Goal: Task Accomplishment & Management: Complete application form

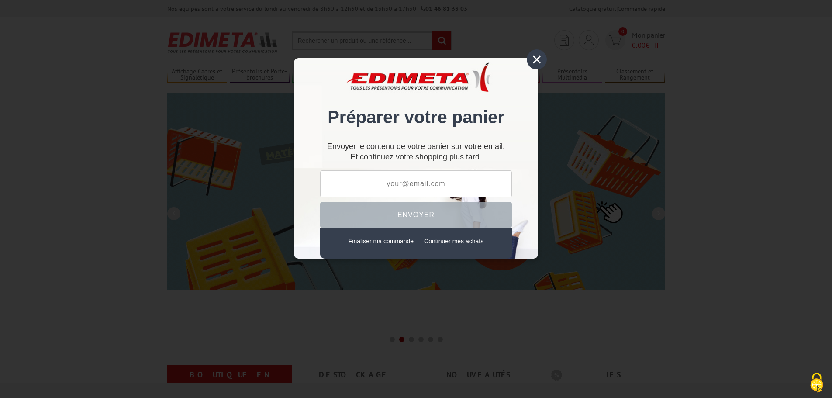
click at [537, 58] on div "×" at bounding box center [537, 59] width 20 height 20
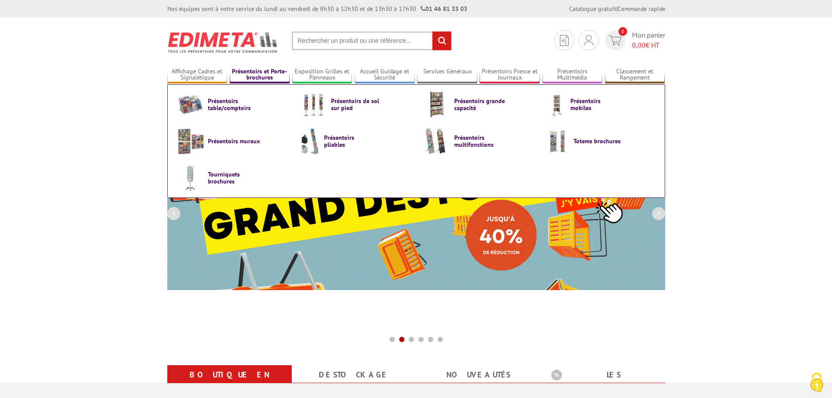
click at [254, 75] on link "Présentoirs et Porte-brochures" at bounding box center [260, 75] width 60 height 14
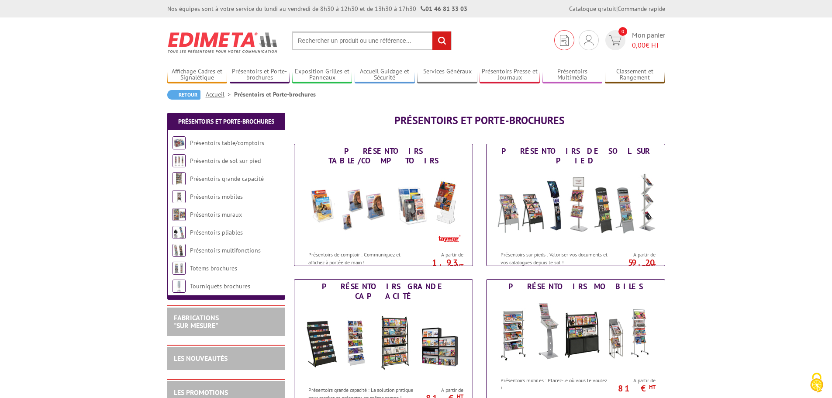
click at [564, 40] on img at bounding box center [564, 40] width 9 height 11
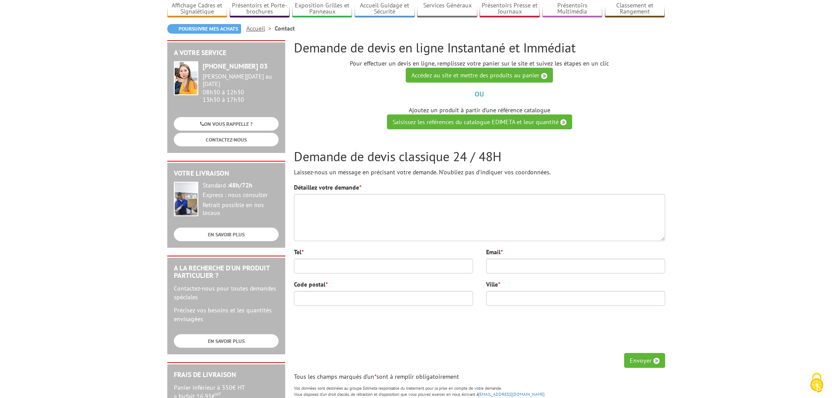
scroll to position [87, 0]
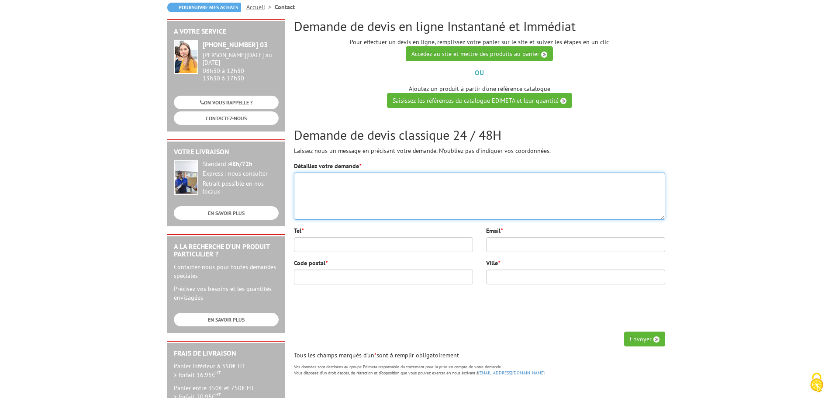
click at [314, 181] on textarea "Détaillez votre demande *" at bounding box center [479, 196] width 371 height 47
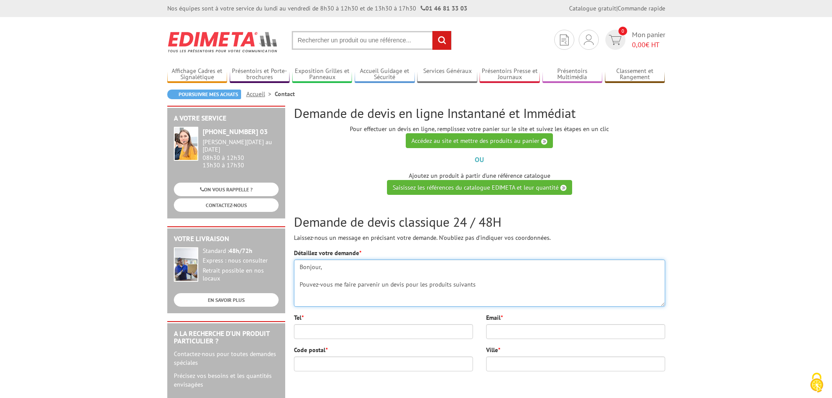
scroll to position [0, 0]
click at [479, 283] on textarea "Bonjour, Pouvez-vous me faire parvenir un devis pour les produits suivants" at bounding box center [479, 283] width 371 height 47
paste textarea "PRÉSENTOIR ZIG-ZAG 6 x A4 ALU PLEXIGLASS pliant portable - Réf.215415"
click at [302, 294] on textarea "Bonjour, Pouvez-vous me faire parvenir un devis pour les produits suivants : - …" at bounding box center [479, 283] width 371 height 47
click at [549, 293] on textarea "Bonjour, Pouvez-vous me faire parvenir un devis pour les produits suivants : - …" at bounding box center [479, 283] width 371 height 47
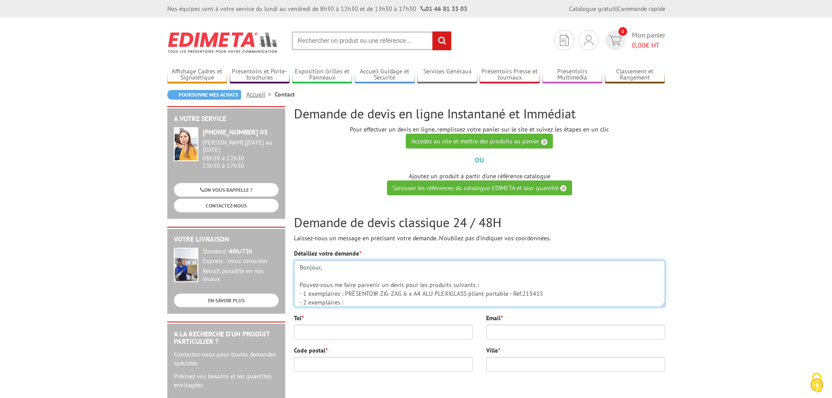
paste textarea "Porte-brochures Comptoir Taymar® 4 cases A4 Portrait en escalier - Réf.478100"
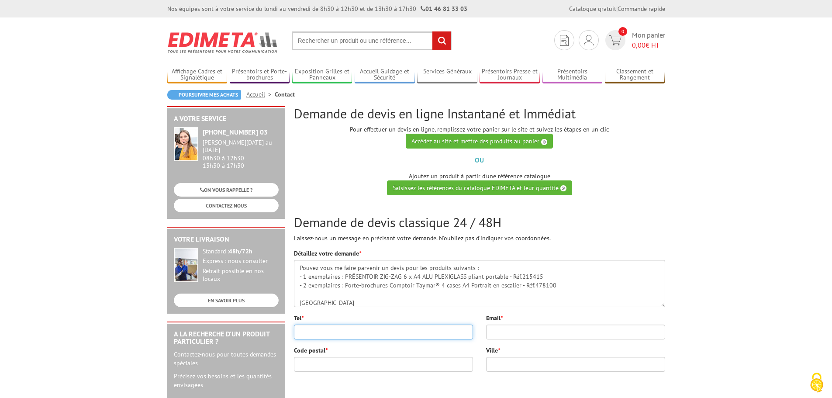
click at [386, 333] on input "Tel *" at bounding box center [383, 332] width 179 height 15
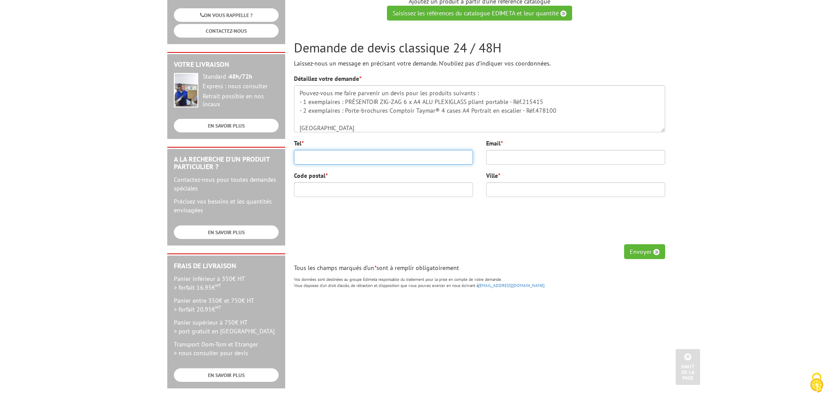
scroll to position [131, 0]
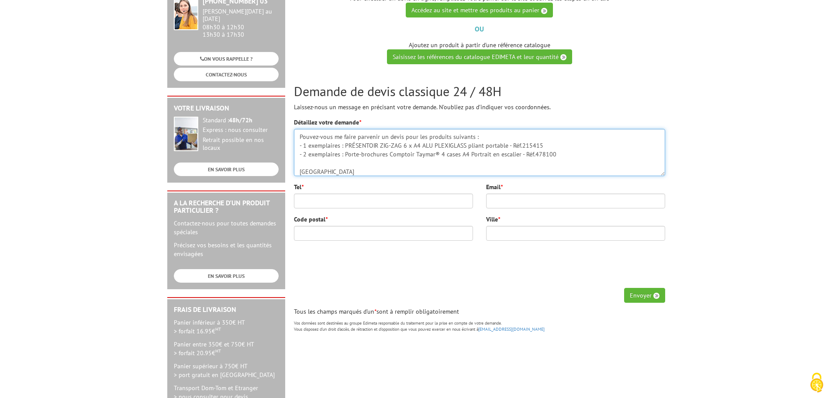
click at [554, 155] on textarea "Bonjour, Pouvez-vous me faire parvenir un devis pour les produits suivants : - …" at bounding box center [479, 152] width 371 height 47
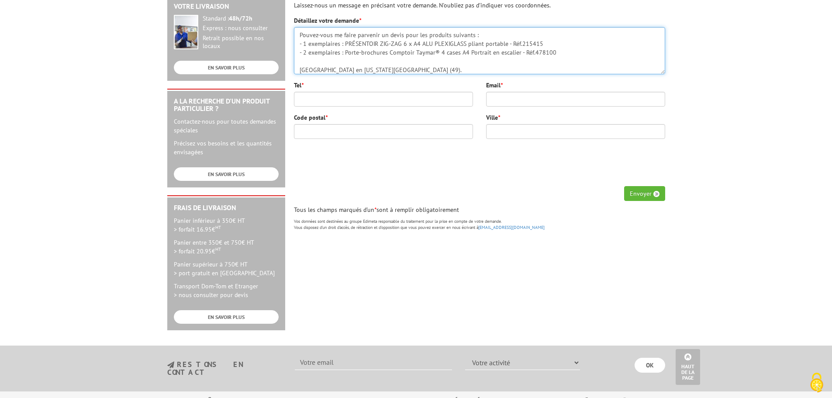
scroll to position [218, 0]
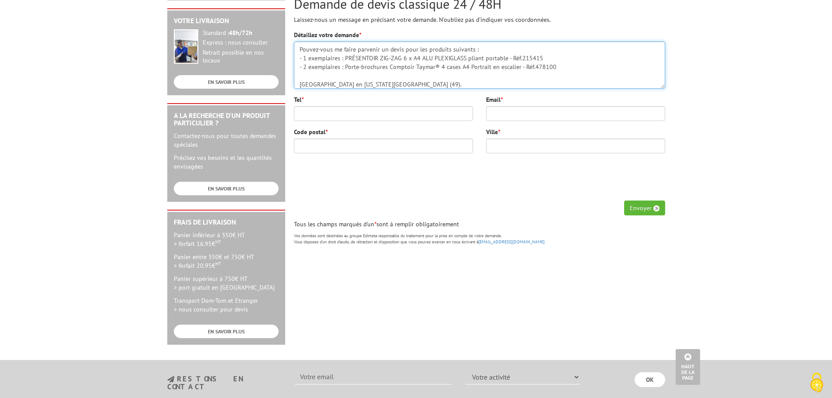
click at [339, 58] on textarea "Bonjour, Pouvez-vous me faire parvenir un devis pour les produits suivants : - …" at bounding box center [479, 64] width 371 height 47
type textarea "Bonjour, Pouvez-vous me faire parvenir un devis pour les produits suivants : - …"
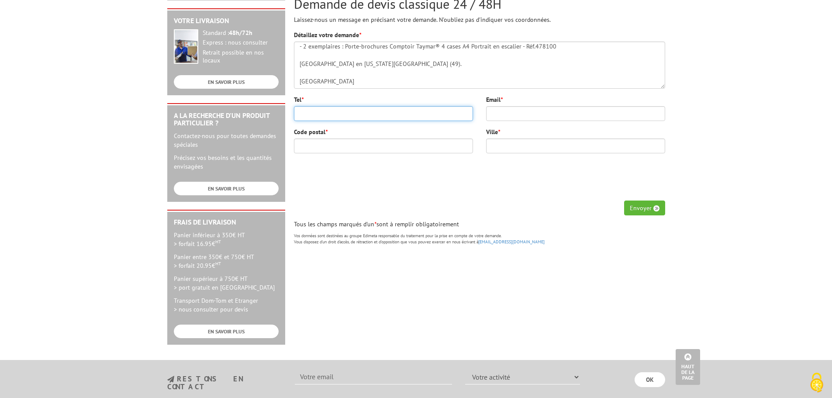
click at [375, 115] on input "Tel *" at bounding box center [383, 113] width 179 height 15
paste input "6 45 70 22 05"
type input "06 45 70 22 05"
click at [532, 110] on input "Email *" at bounding box center [575, 113] width 179 height 15
type input "marie.bos@pl.chambagri.fr"
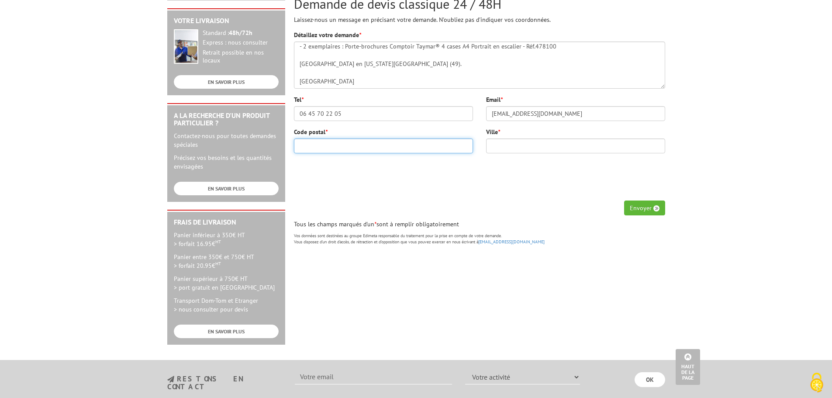
type input "49105"
type input "ANGERS CEDEX 02"
click at [452, 180] on div "Code postal * 49105 Ville * ANGERS CEDEX 02" at bounding box center [479, 164] width 384 height 73
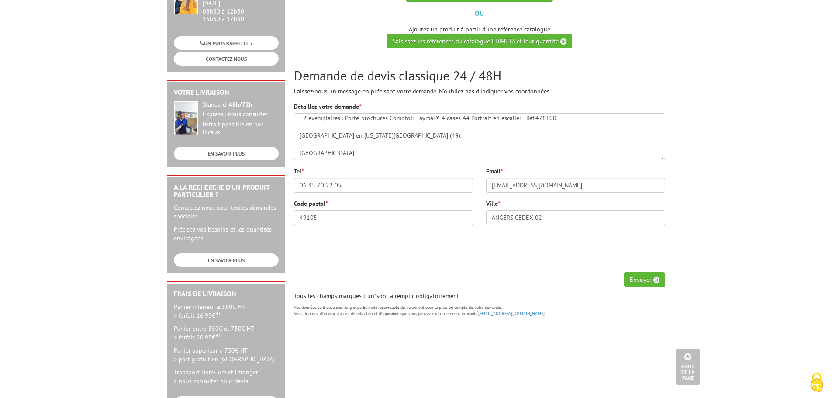
scroll to position [131, 0]
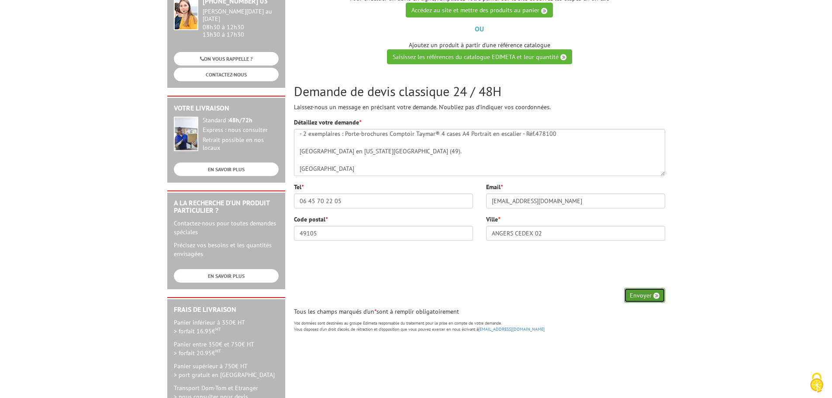
click at [642, 297] on button "Envoyer" at bounding box center [644, 295] width 41 height 15
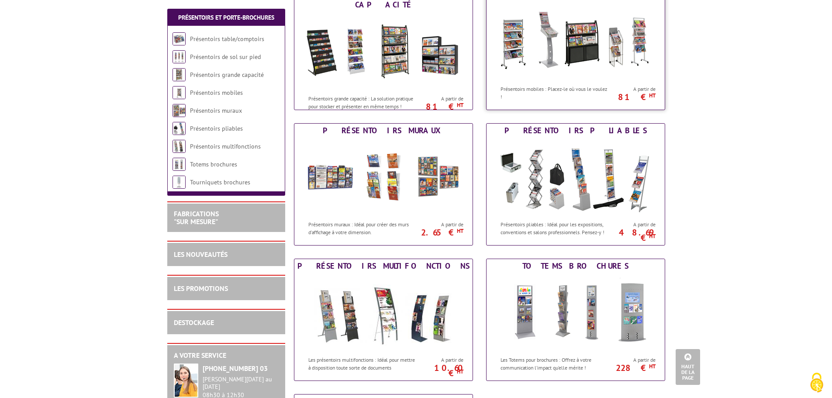
scroll to position [306, 0]
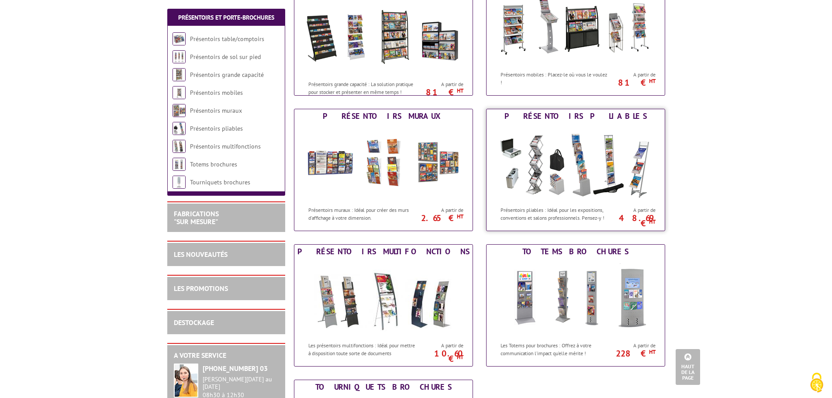
click at [535, 181] on img at bounding box center [576, 162] width 162 height 79
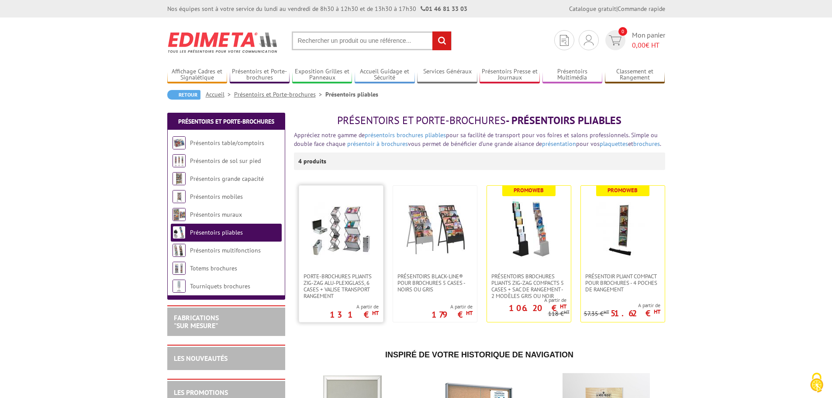
click at [325, 236] on img at bounding box center [341, 229] width 61 height 61
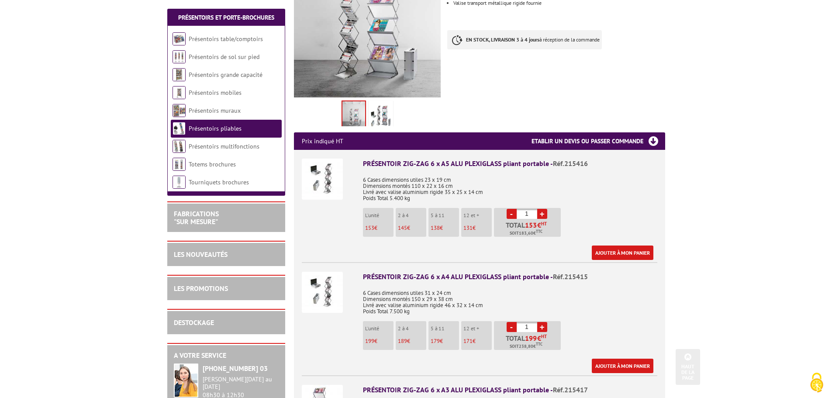
scroll to position [218, 0]
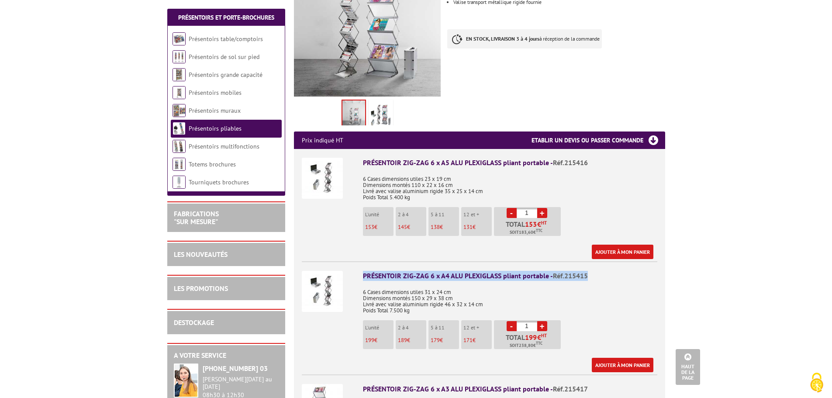
drag, startPoint x: 591, startPoint y: 266, endPoint x: 359, endPoint y: 270, distance: 231.5
click at [359, 270] on li "PRÉSENTOIR ZIG-ZAG 6 x A4 ALU PLEXIGLASS pliant portable - Réf.215415 6 Cases d…" at bounding box center [480, 316] width 356 height 111
copy div "PRÉSENTOIR ZIG-ZAG 6 x A4 ALU PLEXIGLASS pliant portable - Réf.215415"
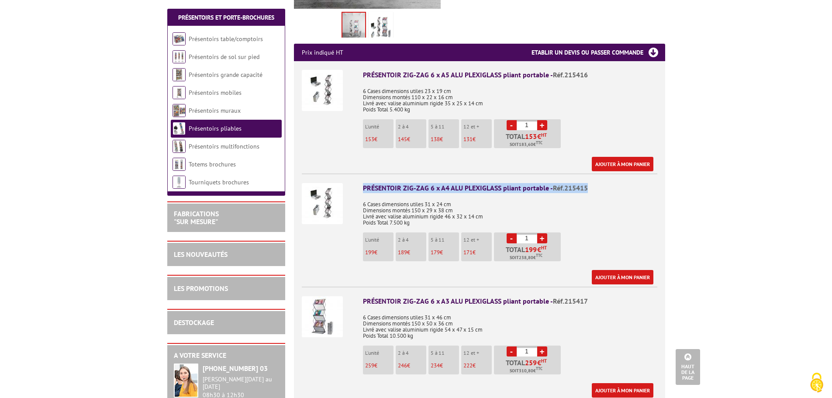
scroll to position [306, 0]
click at [232, 40] on link "Présentoirs table/comptoirs" at bounding box center [226, 39] width 75 height 8
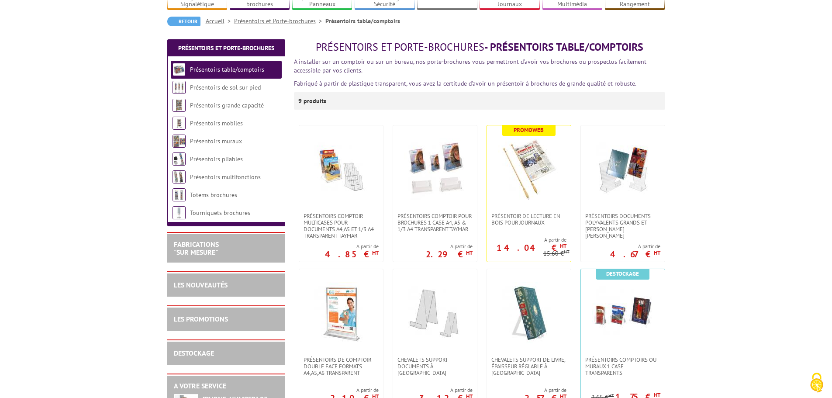
scroll to position [87, 0]
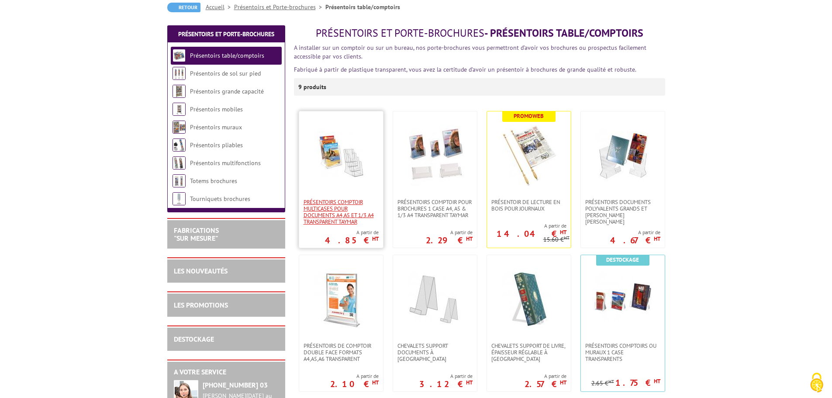
click at [348, 202] on span "Présentoirs comptoir multicases POUR DOCUMENTS A4,A5 ET 1/3 A4 TRANSPARENT TAYM…" at bounding box center [341, 212] width 75 height 26
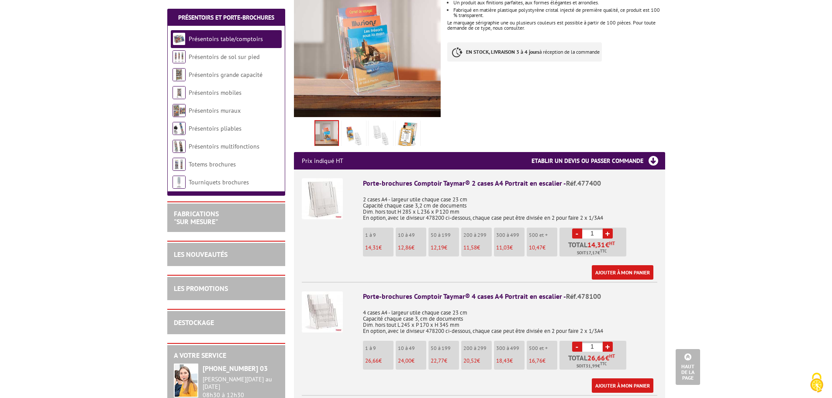
scroll to position [218, 0]
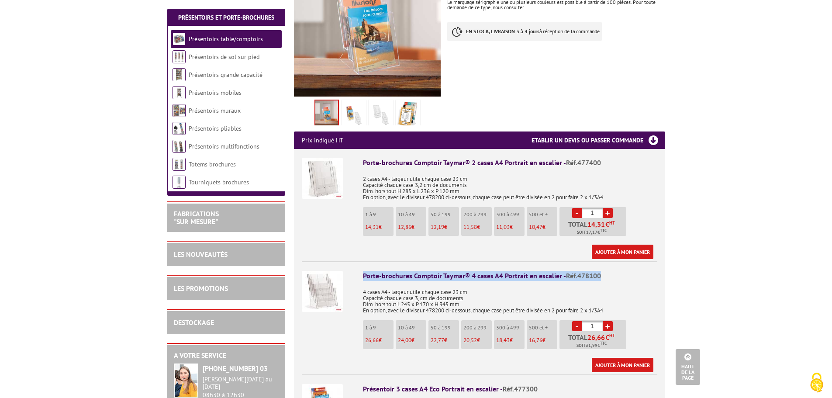
drag, startPoint x: 608, startPoint y: 264, endPoint x: 363, endPoint y: 261, distance: 244.2
click at [363, 271] on div "Porte-brochures Comptoir Taymar® 4 cases A4 Portrait en escalier - Réf.478100" at bounding box center [510, 276] width 294 height 10
copy div "Porte-brochures Comptoir Taymar® 4 cases A4 Portrait en escalier - Réf.478100"
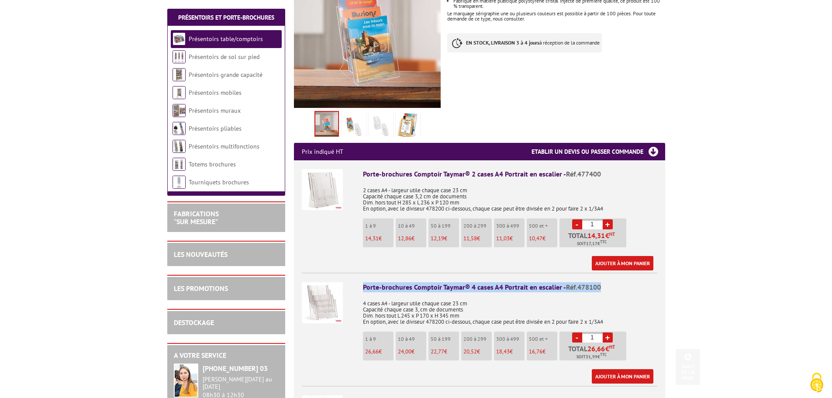
scroll to position [262, 0]
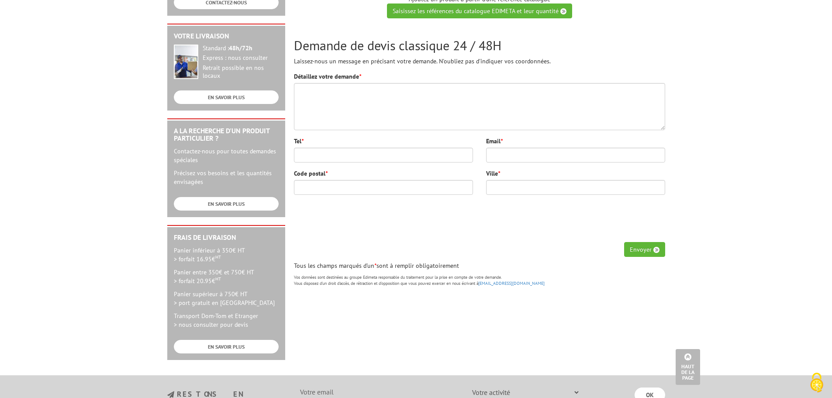
scroll to position [218, 0]
